Goal: Task Accomplishment & Management: Manage account settings

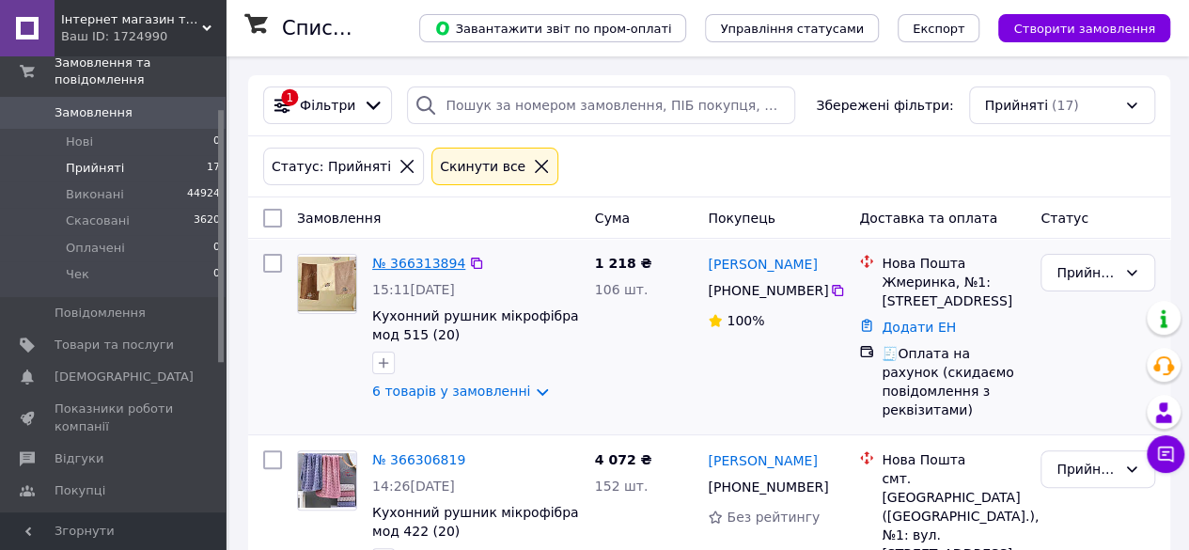
click at [430, 257] on link "№ 366313894" at bounding box center [418, 263] width 93 height 15
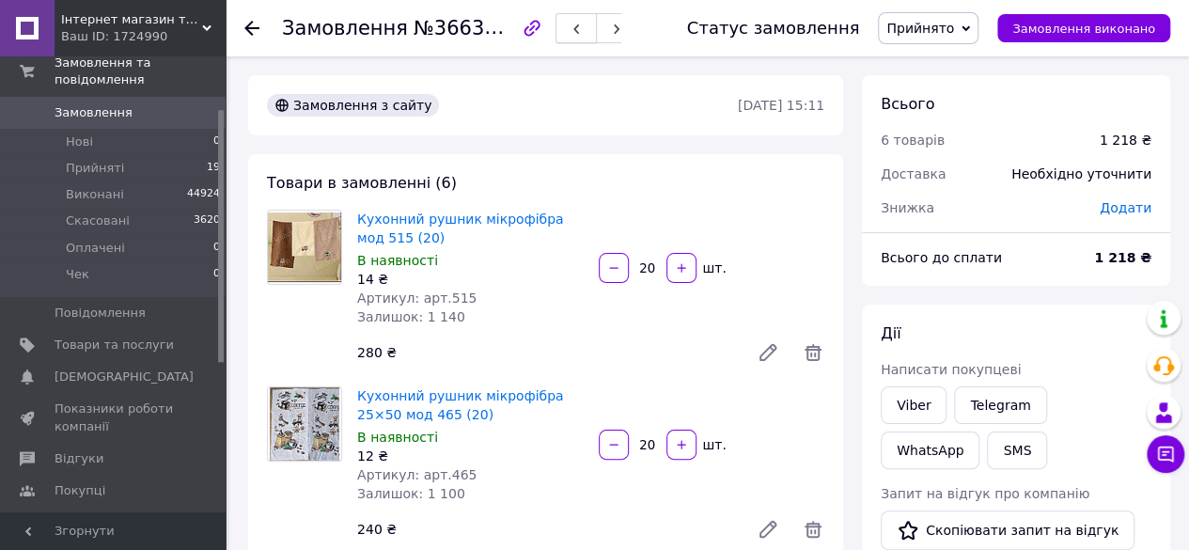
click at [585, 29] on button "button" at bounding box center [575, 28] width 41 height 30
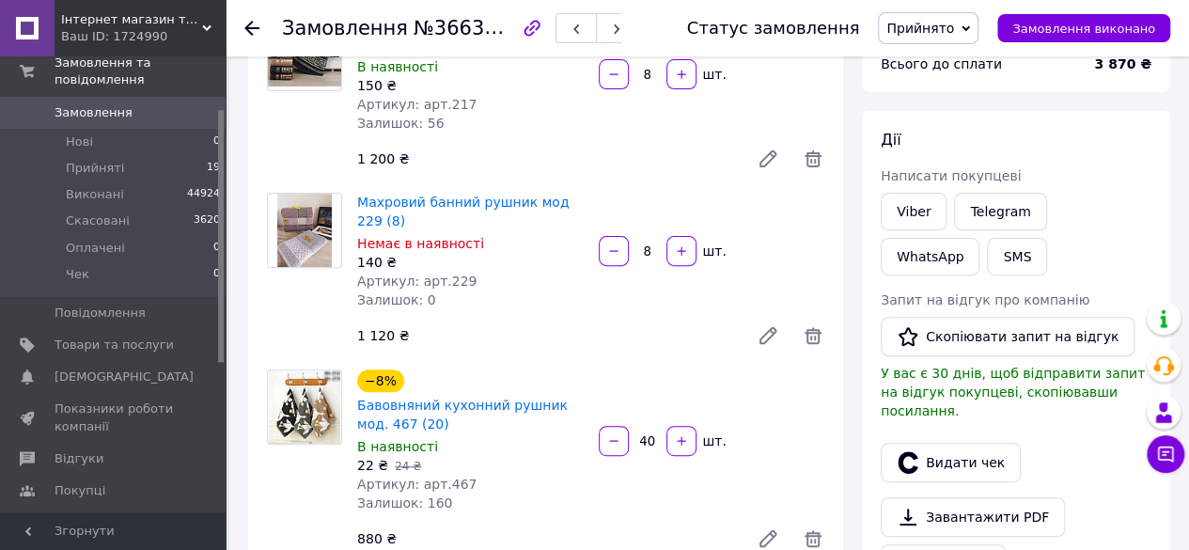
scroll to position [470, 0]
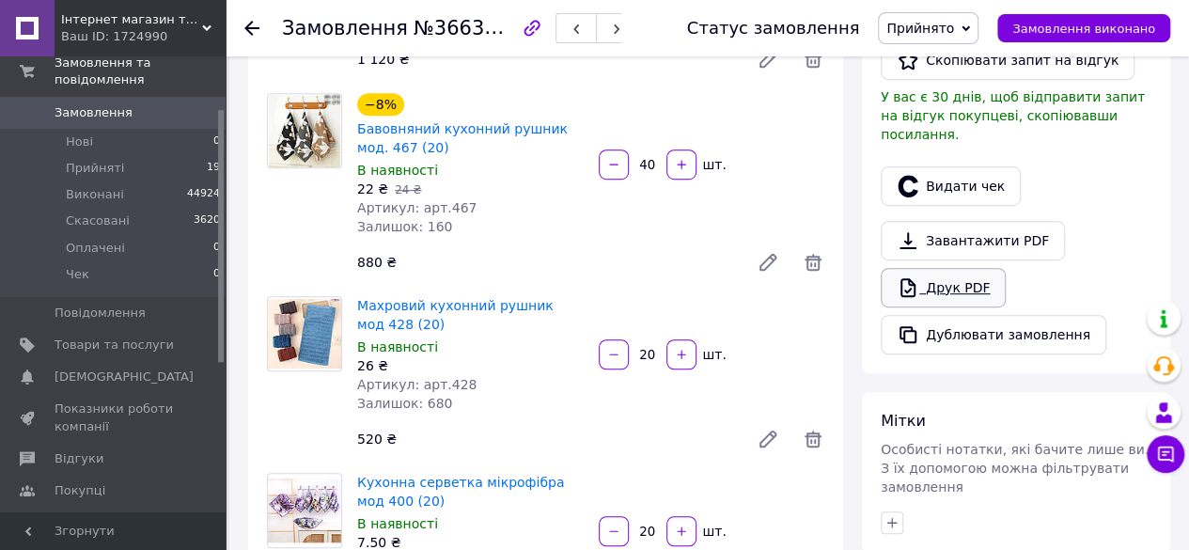
click at [931, 268] on link "Друк PDF" at bounding box center [943, 287] width 125 height 39
click at [571, 25] on button "button" at bounding box center [575, 28] width 41 height 30
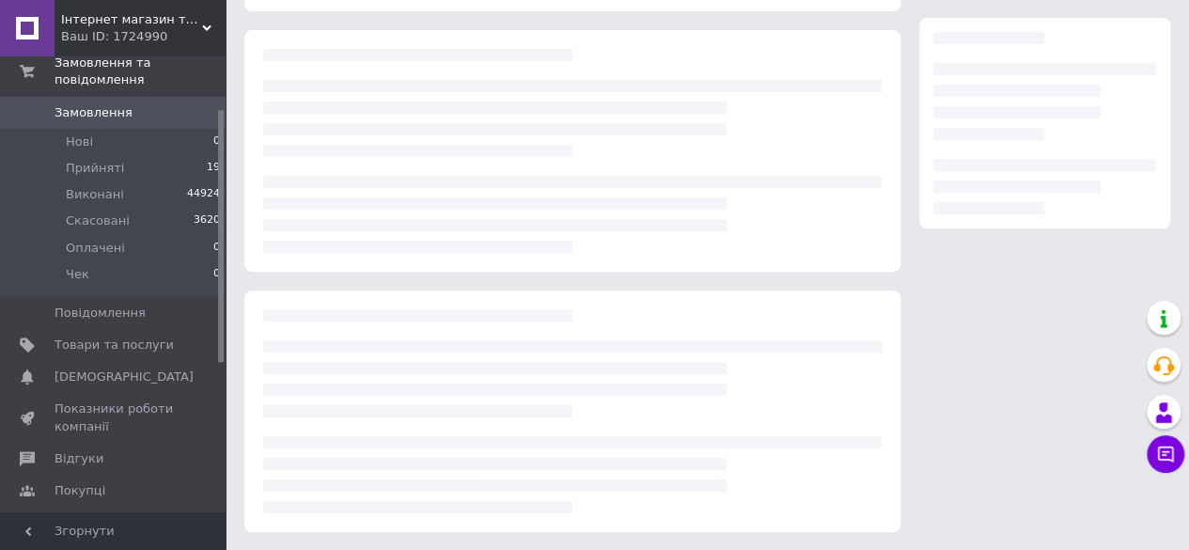
scroll to position [470, 0]
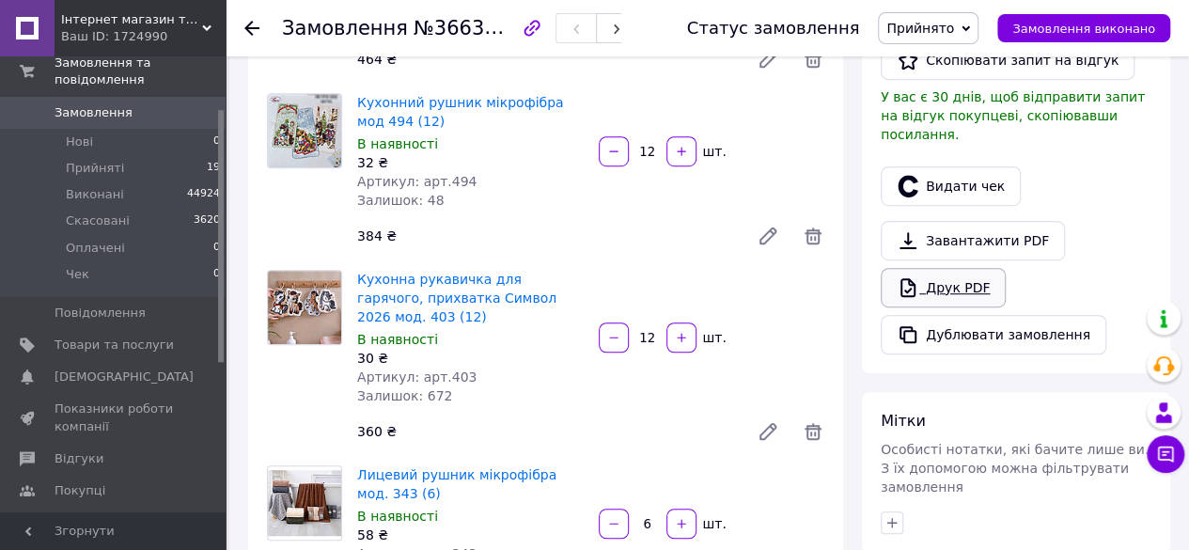
click at [966, 268] on link "Друк PDF" at bounding box center [943, 287] width 125 height 39
click at [976, 268] on link "Друк PDF" at bounding box center [943, 287] width 125 height 39
